Goal: Find specific page/section: Find specific page/section

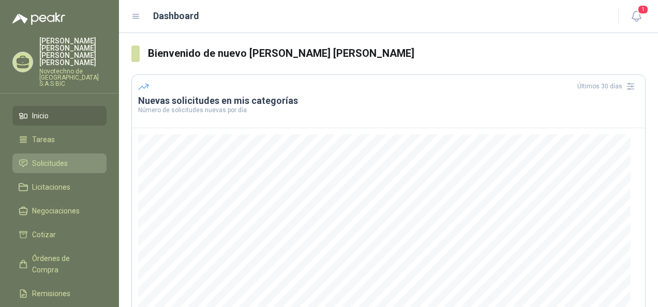
click at [61, 158] on span "Solicitudes" at bounding box center [50, 163] width 36 height 11
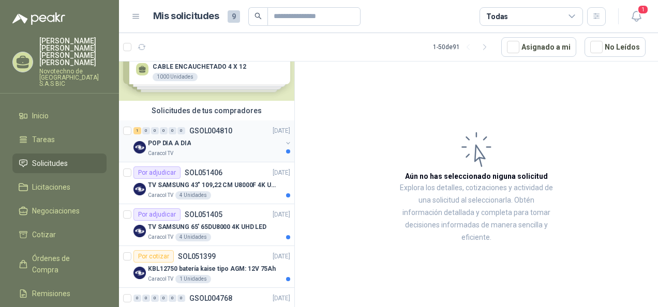
scroll to position [52, 0]
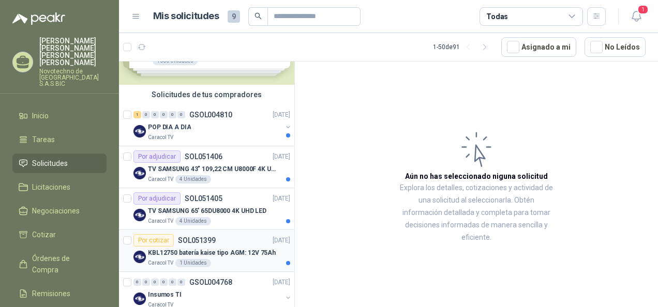
click at [211, 249] on p "KBL12750 batería kaise tipo AGM: 12V 75Ah" at bounding box center [212, 253] width 128 height 10
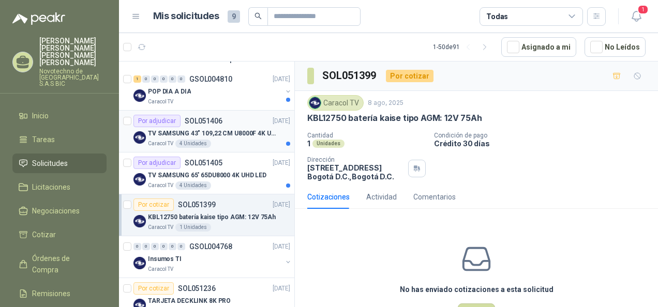
scroll to position [103, 0]
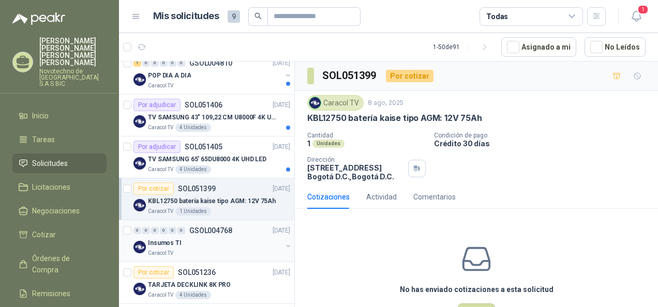
click at [198, 249] on div "Caracol TV" at bounding box center [215, 253] width 134 height 8
